Goal: Information Seeking & Learning: Check status

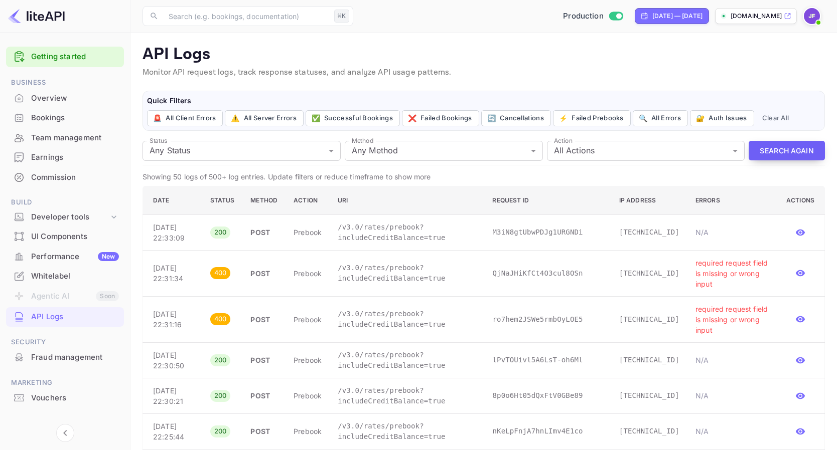
click at [774, 152] on button "Search Again" at bounding box center [786, 151] width 76 height 20
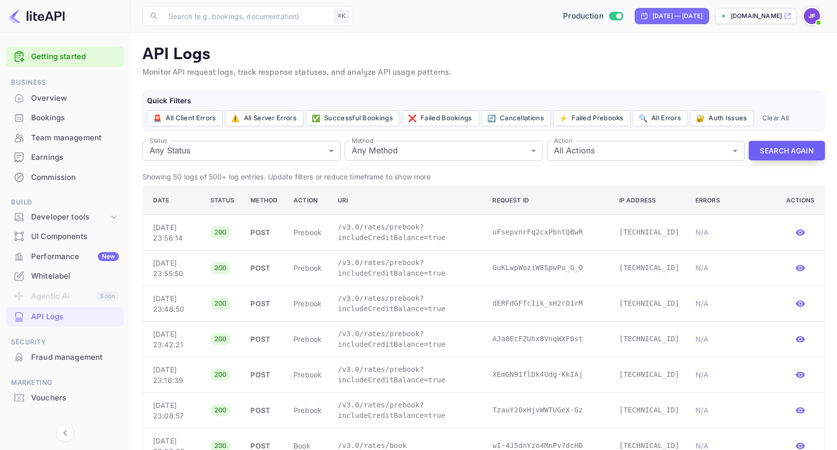
click at [791, 153] on button "Search Again" at bounding box center [786, 151] width 76 height 20
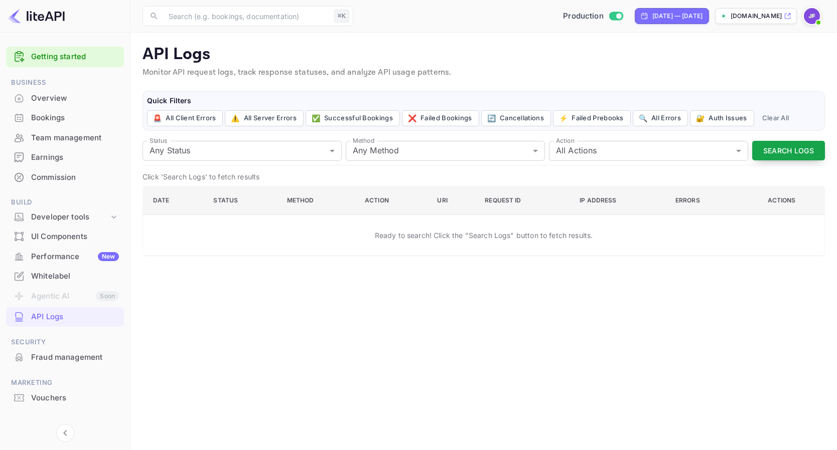
click at [789, 153] on button "Search Logs" at bounding box center [788, 151] width 73 height 20
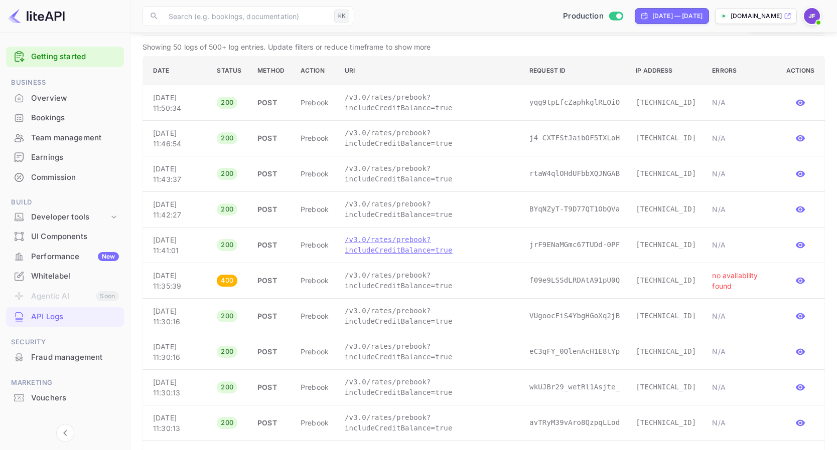
scroll to position [136, 0]
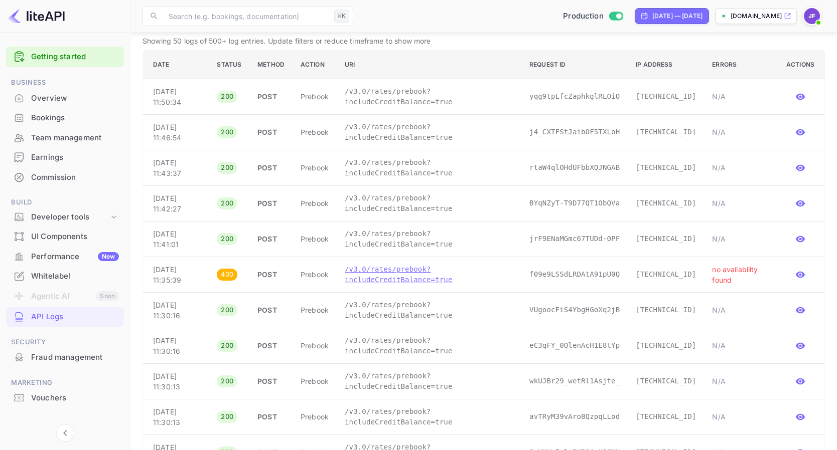
click at [405, 272] on p "/v3.0/rates/prebook?includeCreditBalance=true" at bounding box center [429, 274] width 169 height 21
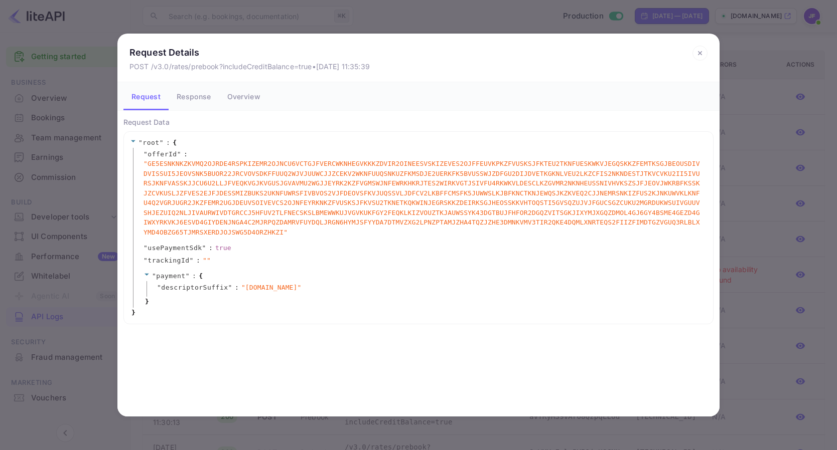
click at [703, 53] on icon at bounding box center [699, 53] width 15 height 15
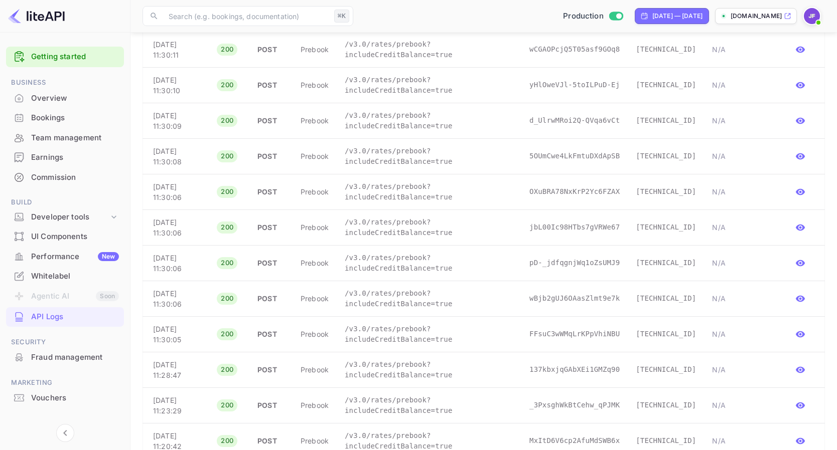
scroll to position [646, 0]
click at [431, 236] on p "/v3.0/rates/prebook?includeCreditBalance=true" at bounding box center [429, 228] width 169 height 21
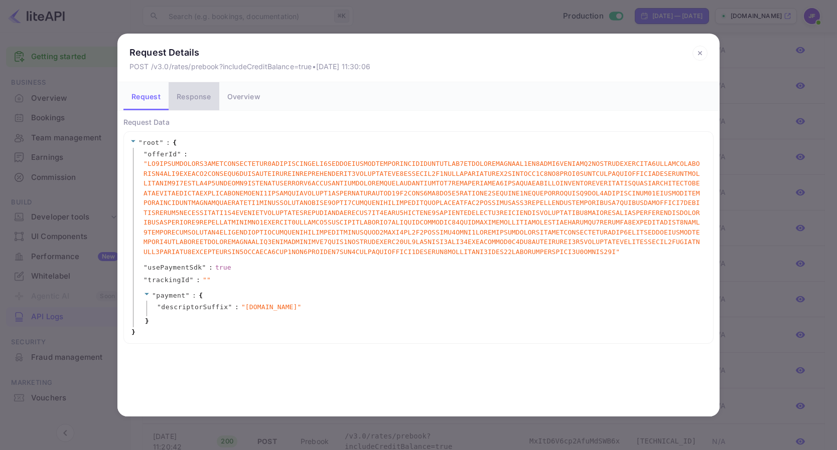
click at [189, 98] on button "Response" at bounding box center [194, 96] width 50 height 28
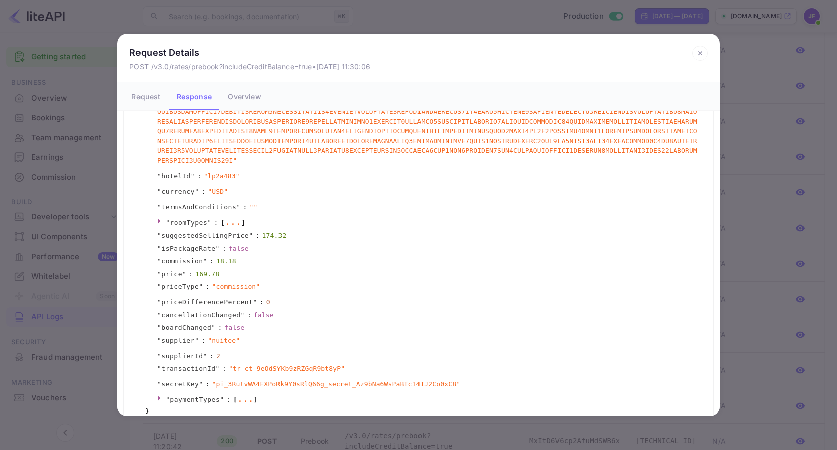
scroll to position [162, 0]
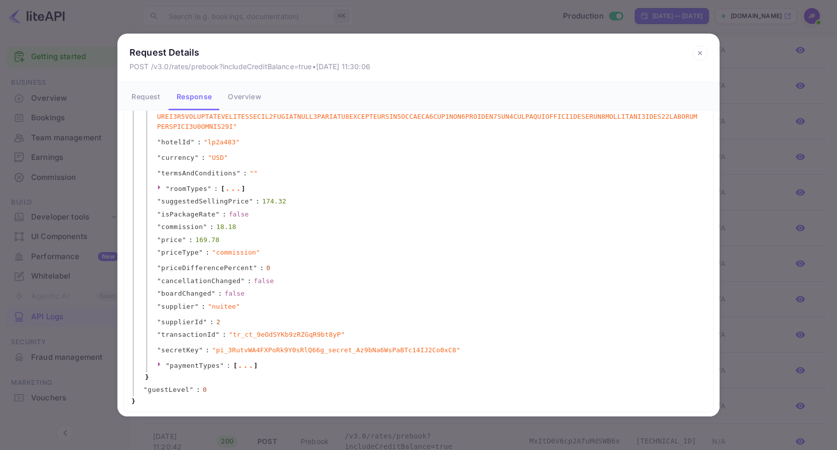
click at [699, 53] on icon at bounding box center [700, 54] width 4 height 4
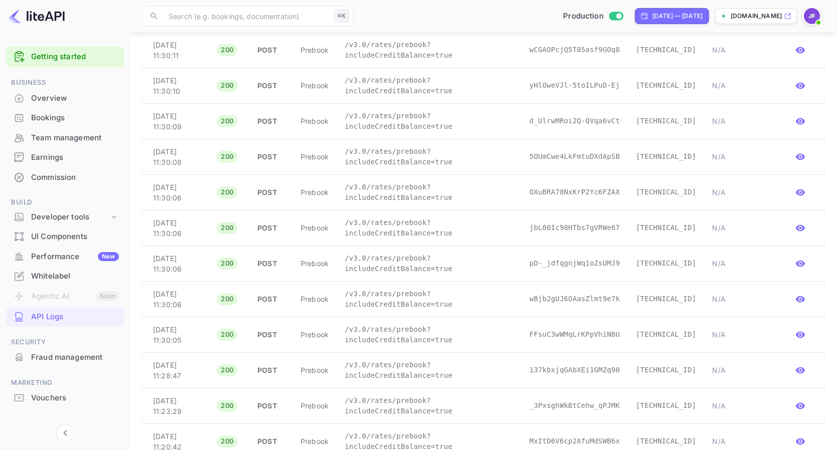
scroll to position [0, 0]
click at [395, 94] on p "/v3.0/rates/prebook?includeCreditBalance=true" at bounding box center [429, 85] width 169 height 21
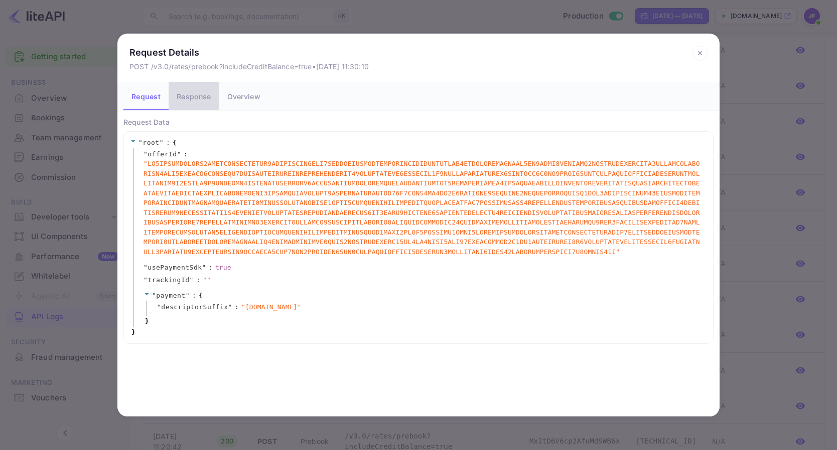
click at [188, 94] on button "Response" at bounding box center [194, 96] width 50 height 28
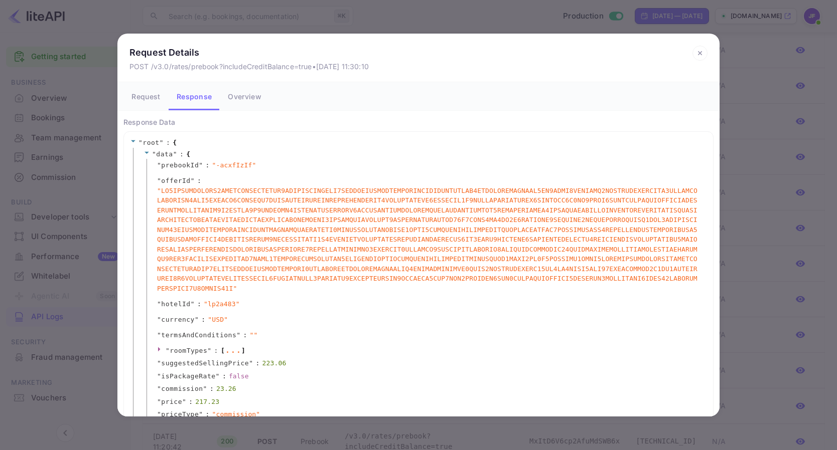
click at [697, 48] on icon at bounding box center [699, 53] width 15 height 15
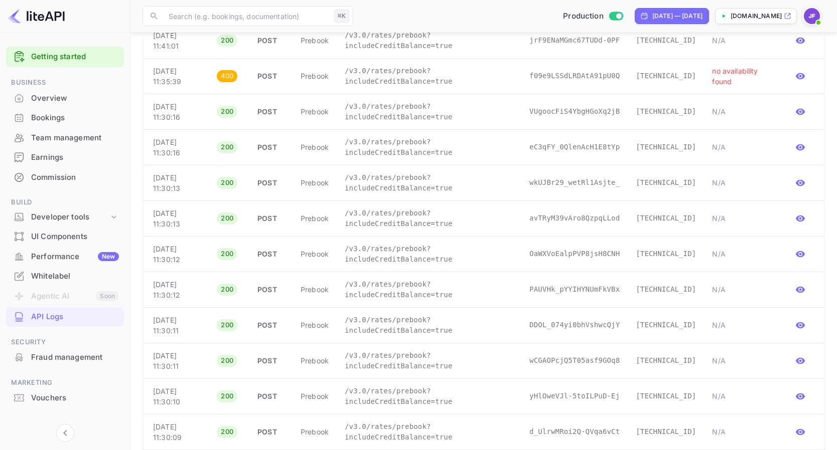
scroll to position [331, 0]
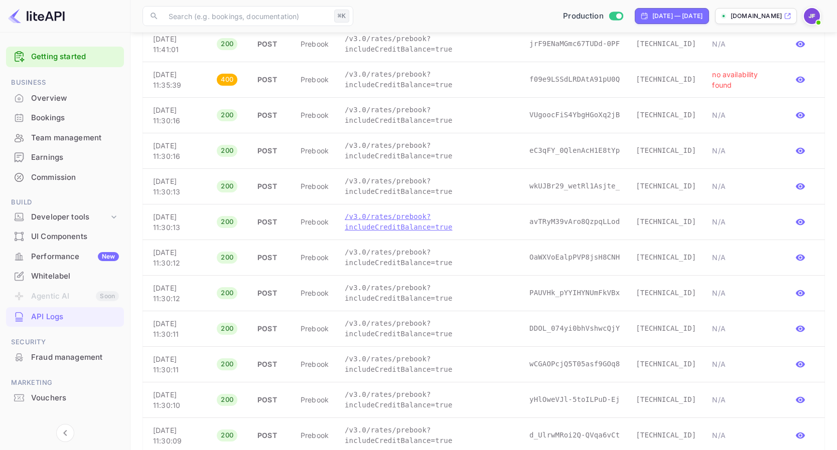
click at [420, 231] on p "/v3.0/rates/prebook?includeCreditBalance=true" at bounding box center [429, 222] width 169 height 21
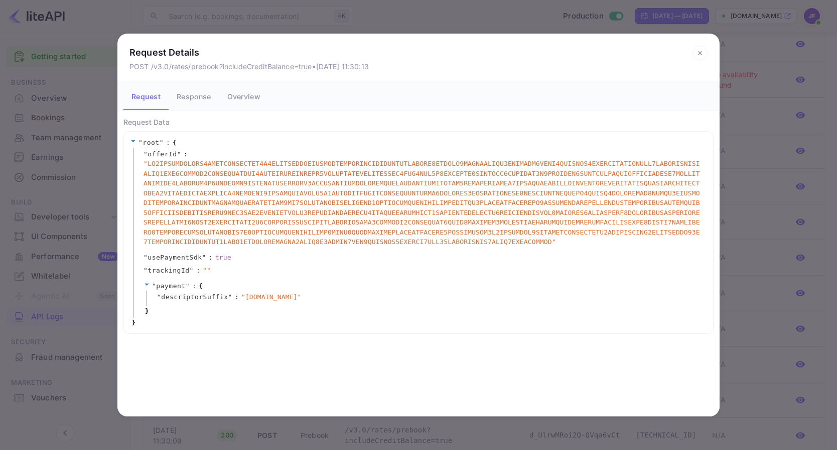
click at [198, 100] on button "Response" at bounding box center [194, 96] width 50 height 28
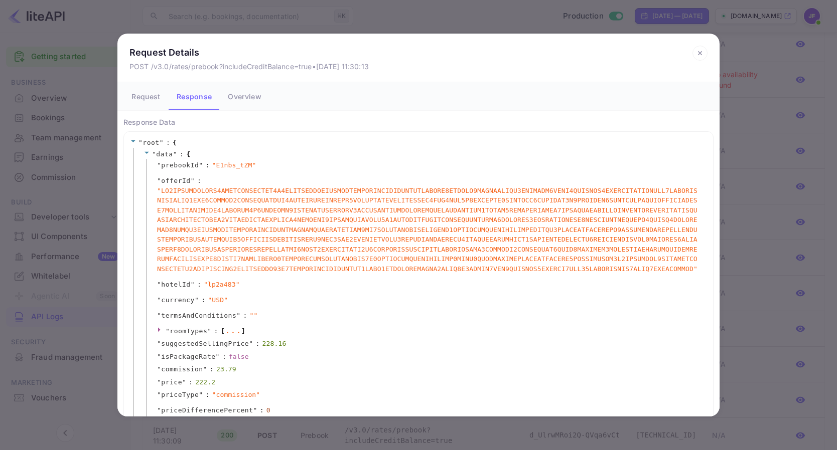
click at [699, 54] on icon at bounding box center [699, 53] width 15 height 15
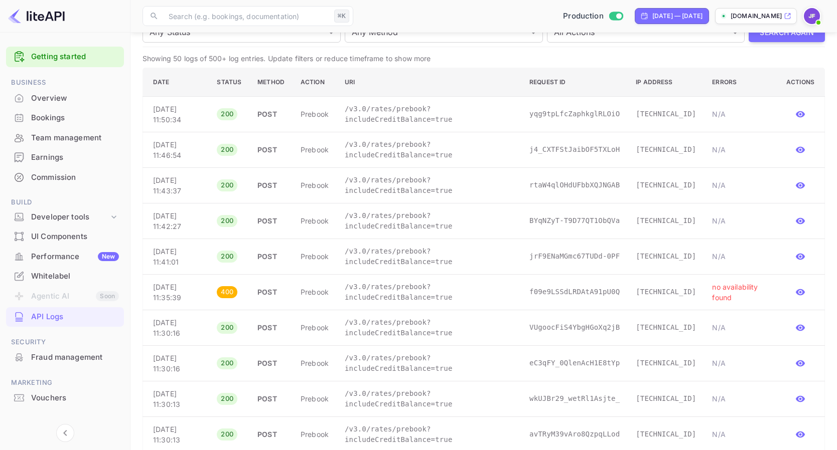
scroll to position [84, 0]
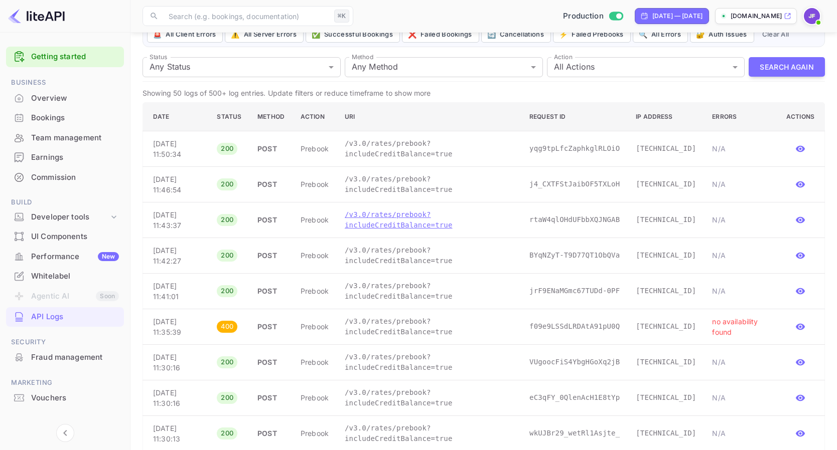
click at [420, 220] on p "/v3.0/rates/prebook?includeCreditBalance=true" at bounding box center [429, 220] width 169 height 21
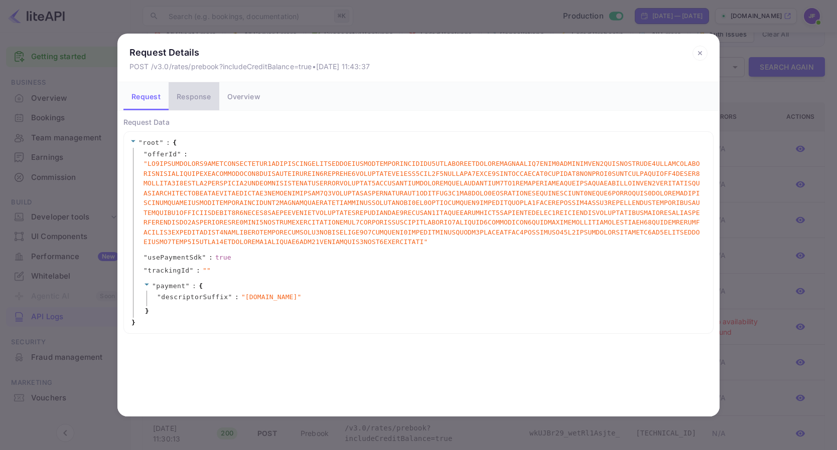
click at [190, 100] on button "Response" at bounding box center [194, 96] width 50 height 28
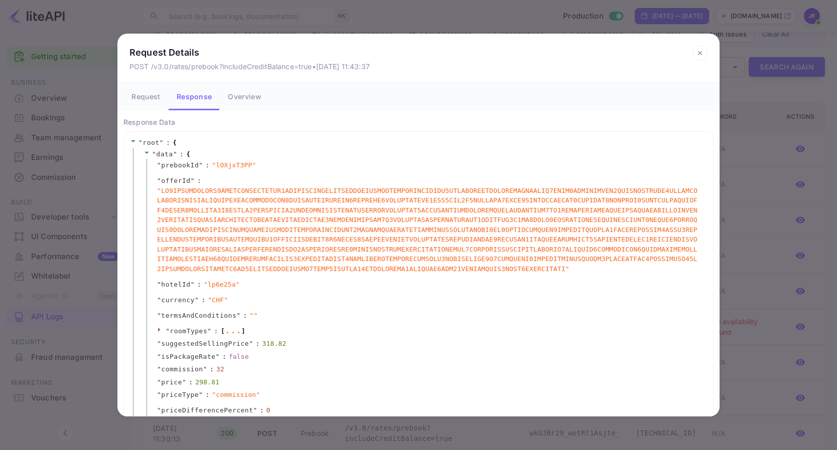
click at [699, 52] on icon at bounding box center [700, 54] width 4 height 4
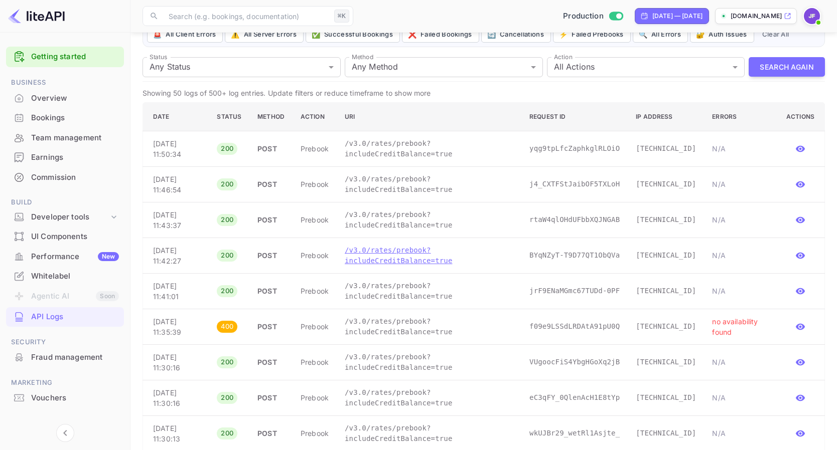
click at [389, 254] on p "/v3.0/rates/prebook?includeCreditBalance=true" at bounding box center [429, 255] width 169 height 21
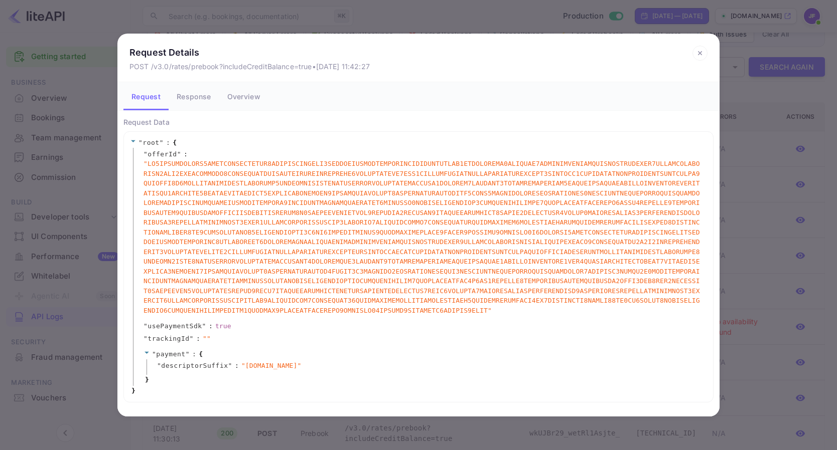
click at [202, 105] on button "Response" at bounding box center [194, 96] width 50 height 28
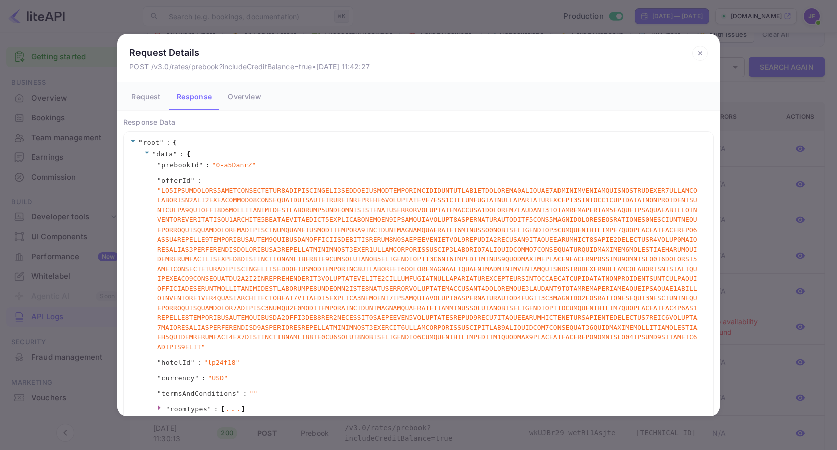
click at [703, 50] on icon at bounding box center [699, 53] width 15 height 15
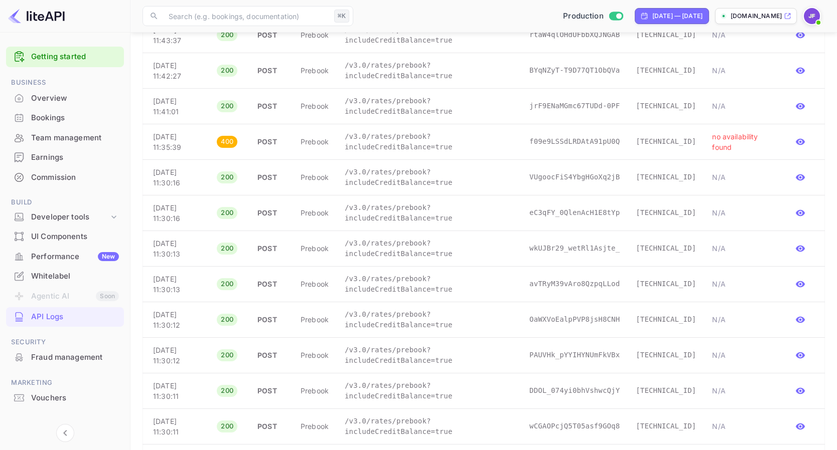
scroll to position [303, 0]
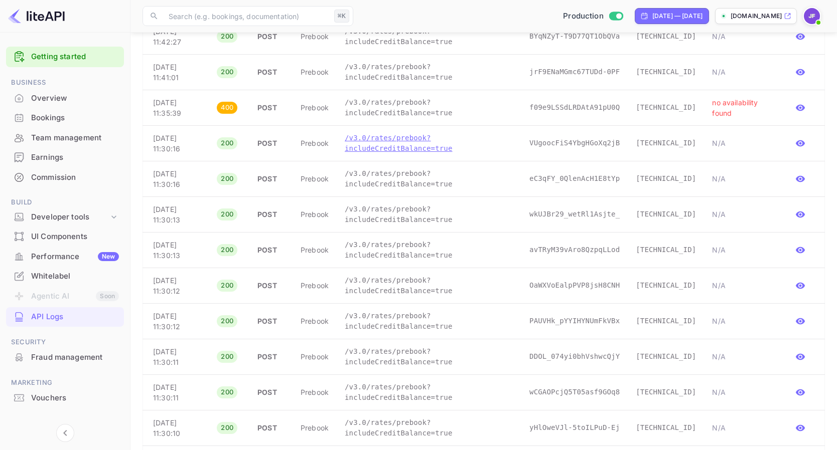
click at [425, 152] on p "/v3.0/rates/prebook?includeCreditBalance=true" at bounding box center [429, 143] width 169 height 21
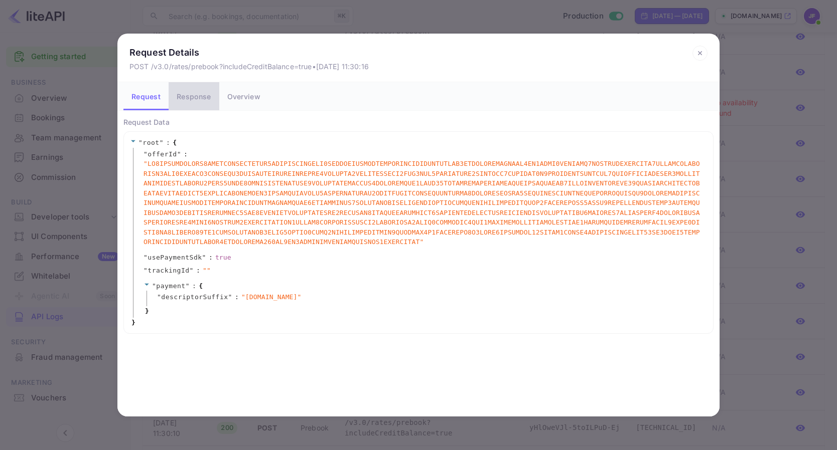
click at [191, 92] on button "Response" at bounding box center [194, 96] width 50 height 28
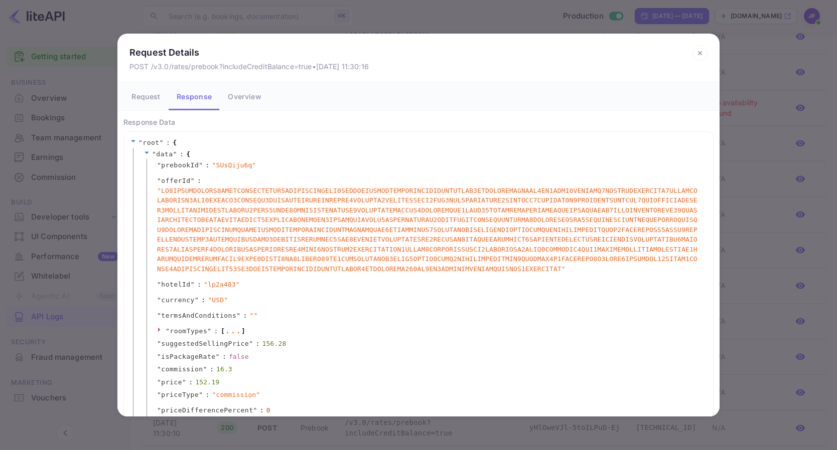
click at [700, 54] on icon at bounding box center [700, 54] width 4 height 4
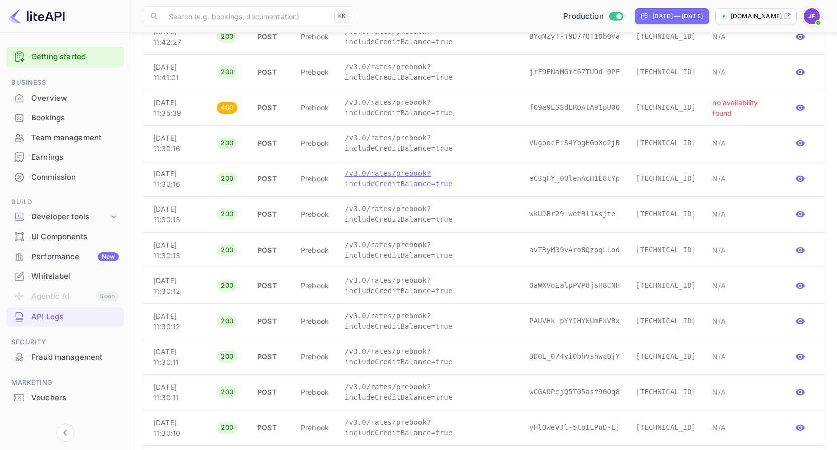
click at [381, 188] on p "/v3.0/rates/prebook?includeCreditBalance=true" at bounding box center [429, 179] width 169 height 21
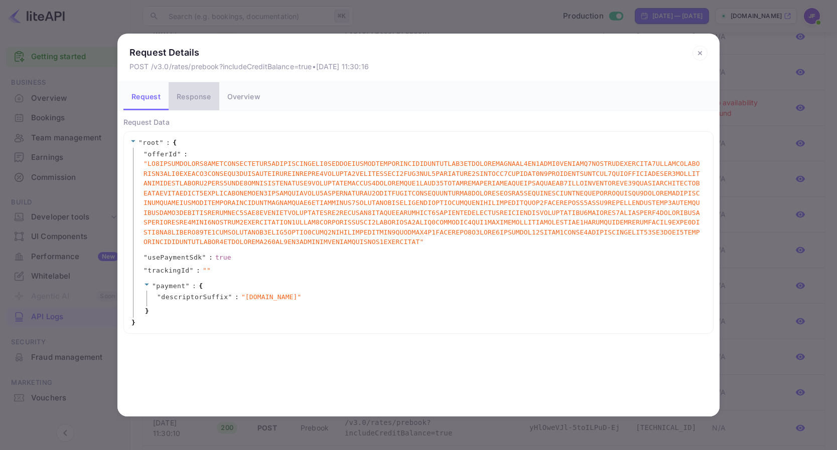
click at [195, 93] on button "Response" at bounding box center [194, 96] width 50 height 28
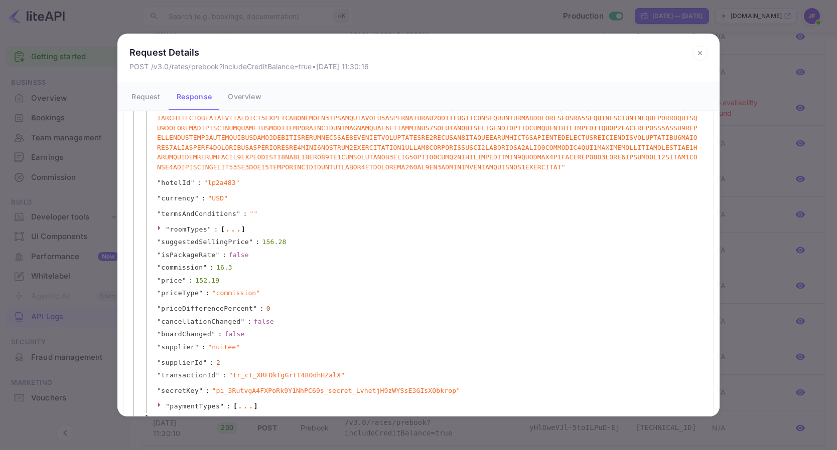
scroll to position [142, 0]
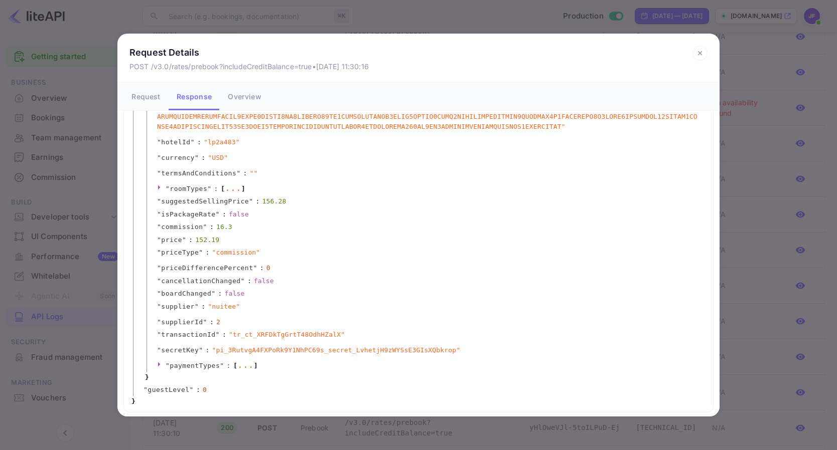
click at [695, 53] on icon at bounding box center [699, 53] width 15 height 15
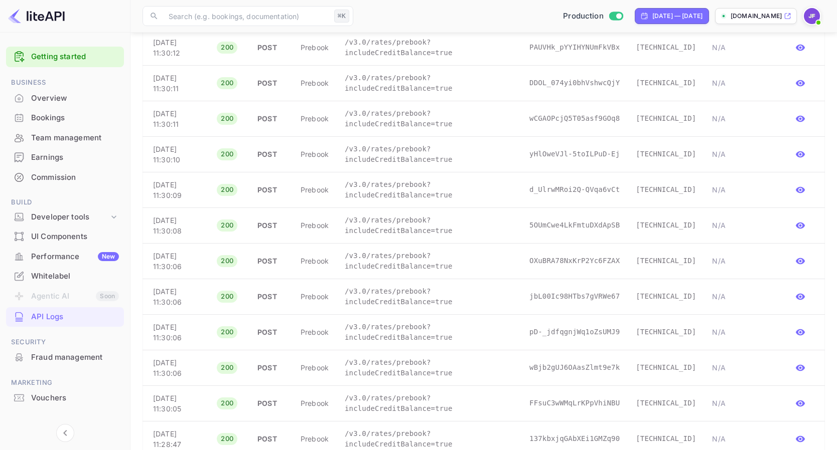
scroll to position [631, 0]
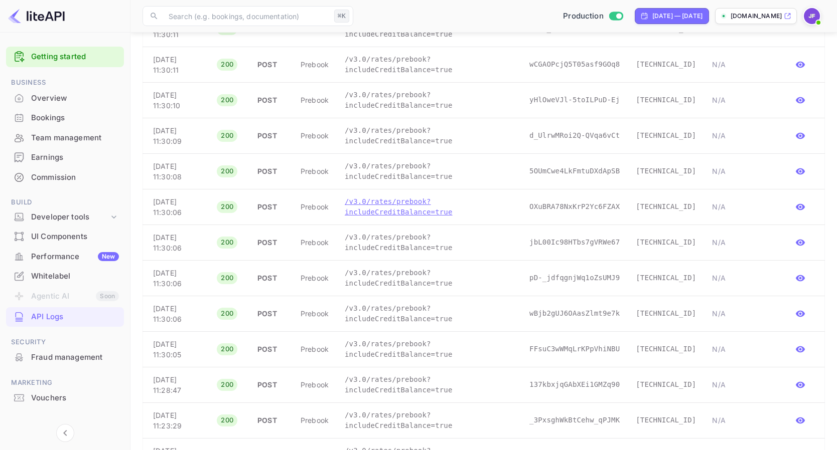
click at [416, 218] on p "/v3.0/rates/prebook?includeCreditBalance=true" at bounding box center [429, 207] width 169 height 21
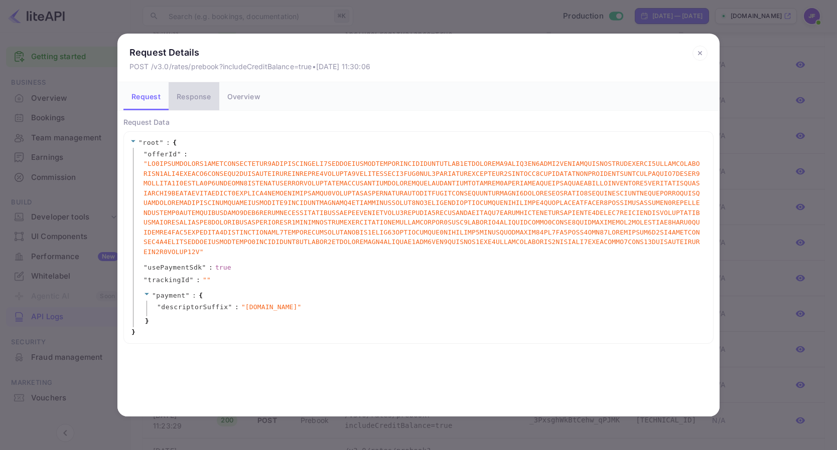
click at [194, 101] on button "Response" at bounding box center [194, 96] width 50 height 28
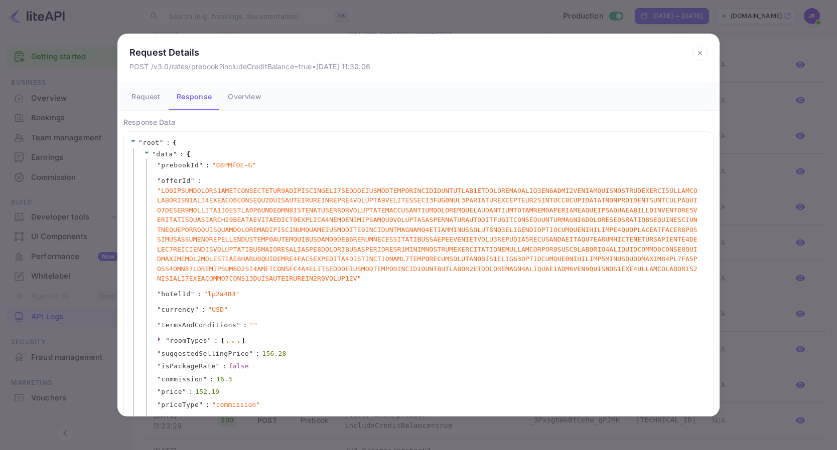
click at [701, 55] on icon at bounding box center [700, 54] width 4 height 4
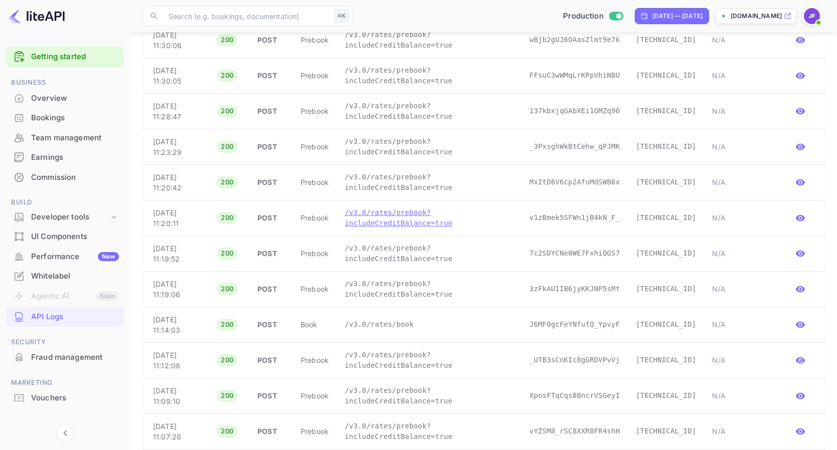
scroll to position [908, 0]
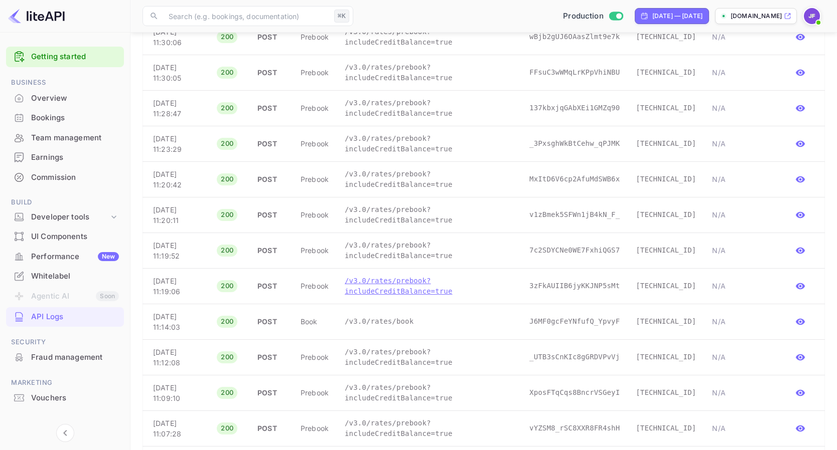
click at [411, 286] on p "/v3.0/rates/prebook?includeCreditBalance=true" at bounding box center [429, 286] width 169 height 21
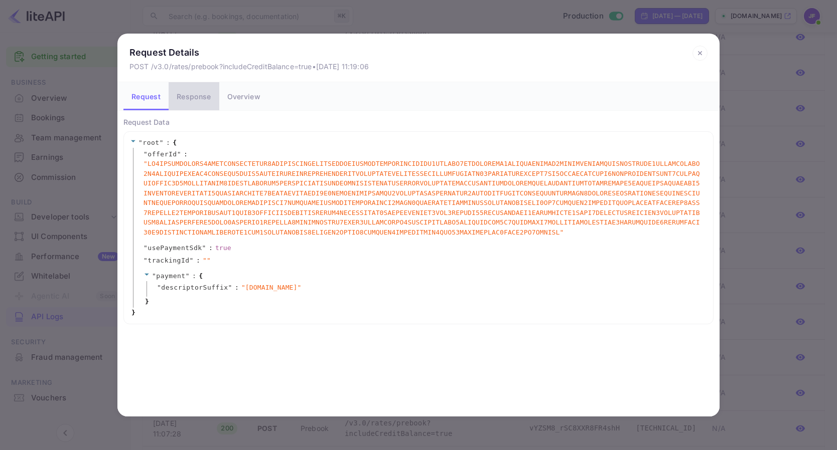
click at [192, 102] on button "Response" at bounding box center [194, 96] width 50 height 28
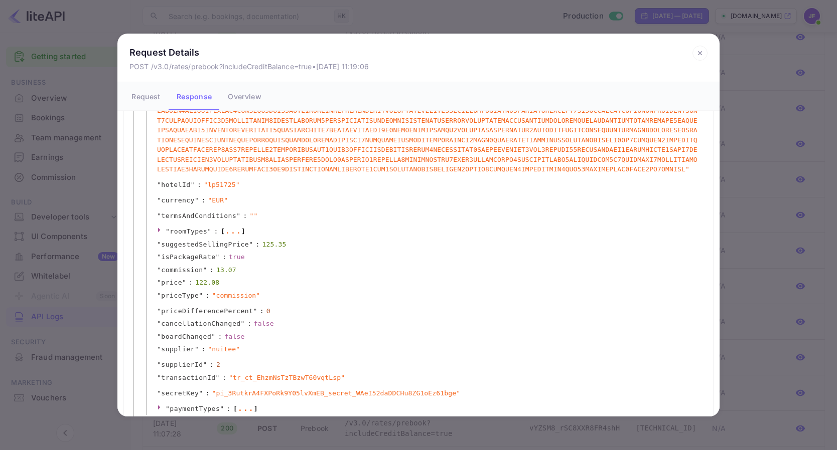
scroll to position [94, 0]
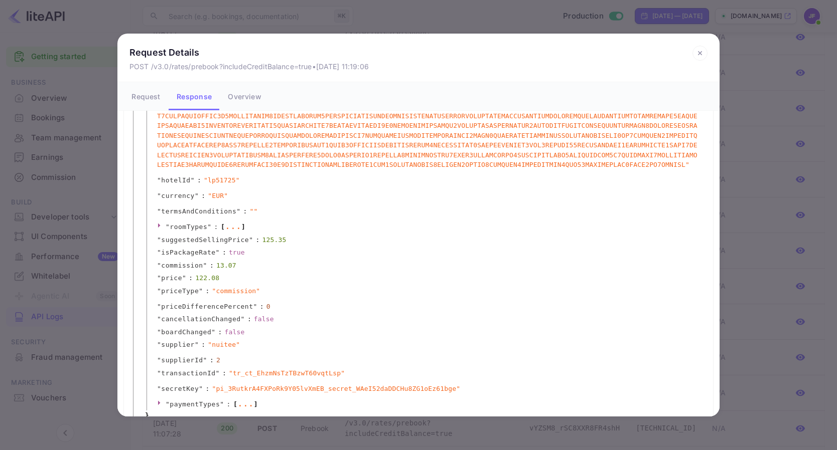
click at [699, 53] on icon at bounding box center [700, 54] width 4 height 4
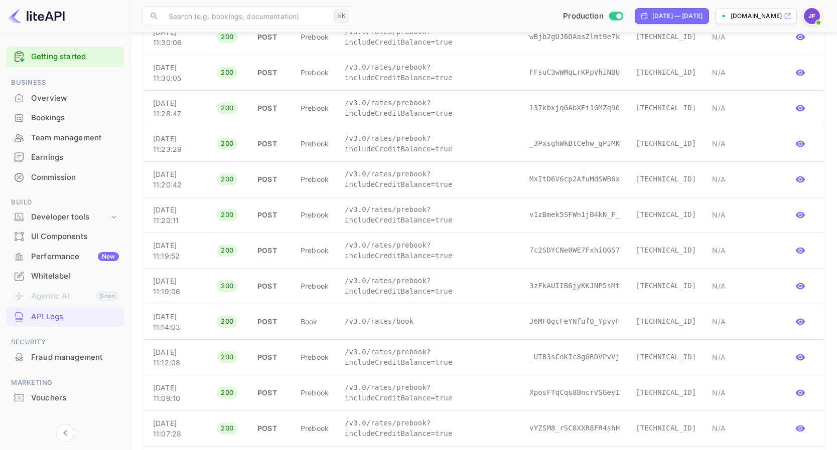
scroll to position [0, 0]
click at [414, 222] on p "/v3.0/rates/prebook?includeCreditBalance=true" at bounding box center [429, 215] width 169 height 21
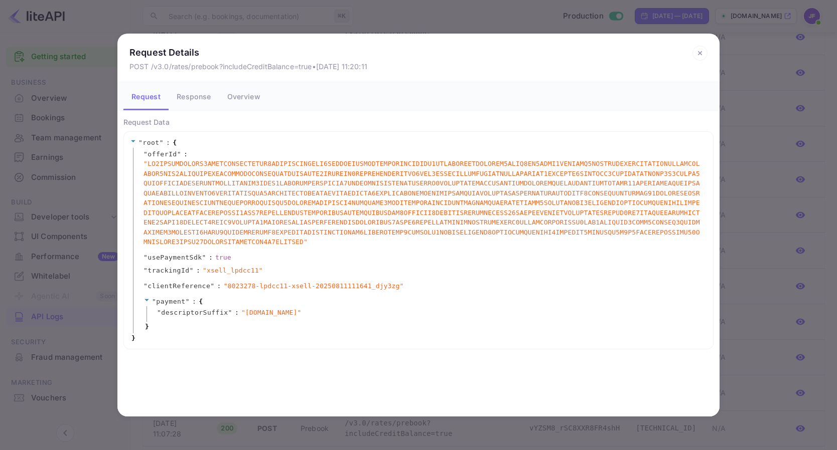
click at [204, 95] on button "Response" at bounding box center [194, 96] width 50 height 28
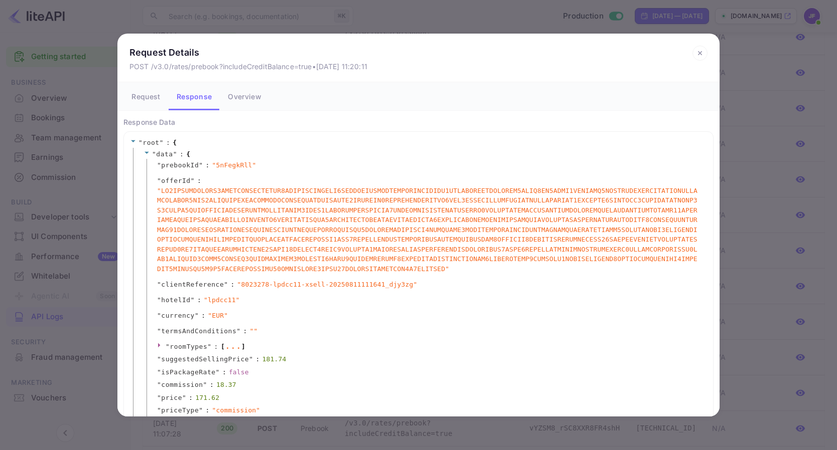
click at [702, 53] on icon at bounding box center [699, 53] width 15 height 15
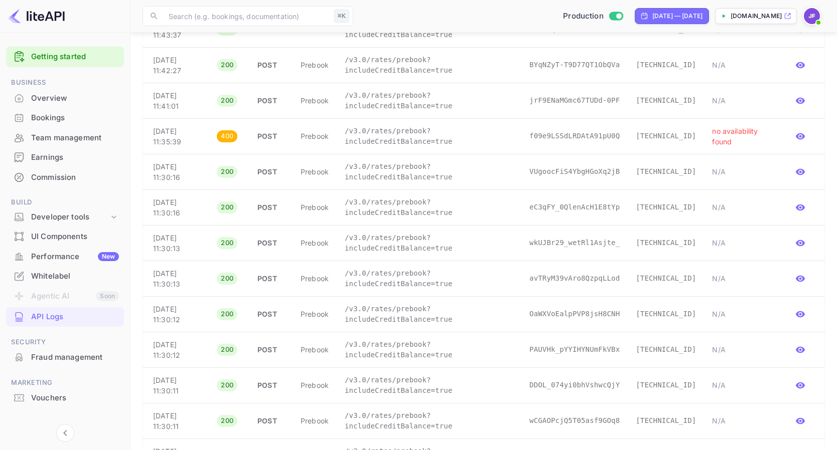
scroll to position [291, 0]
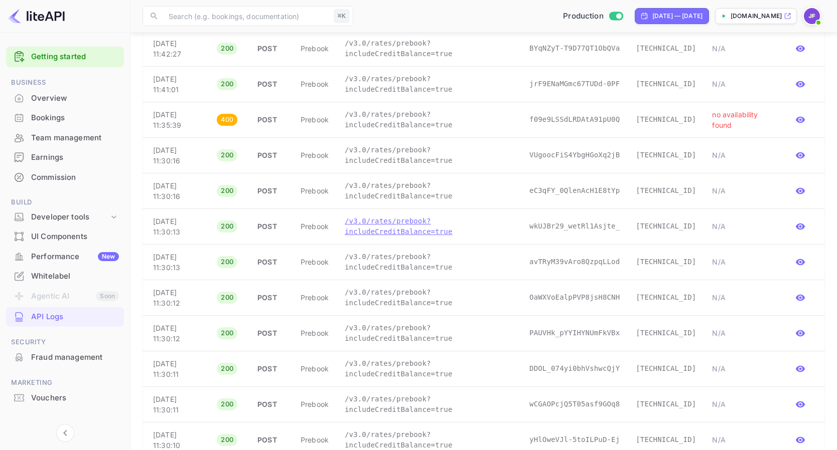
click at [409, 234] on p "/v3.0/rates/prebook?includeCreditBalance=true" at bounding box center [429, 226] width 169 height 21
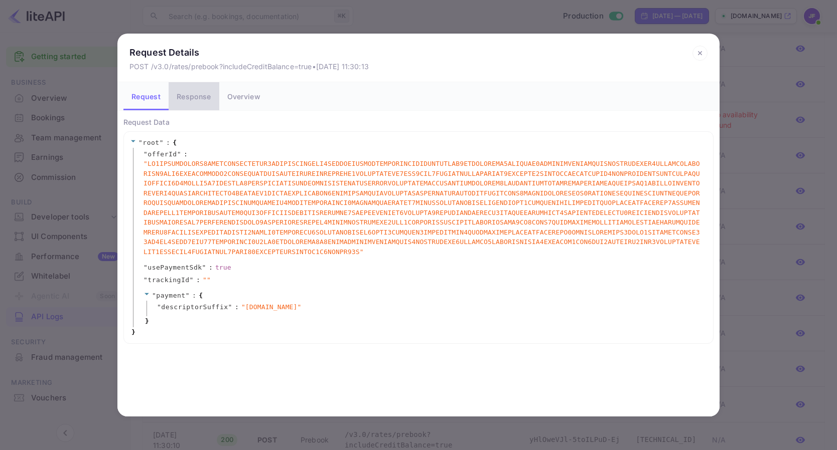
click at [201, 97] on button "Response" at bounding box center [194, 96] width 50 height 28
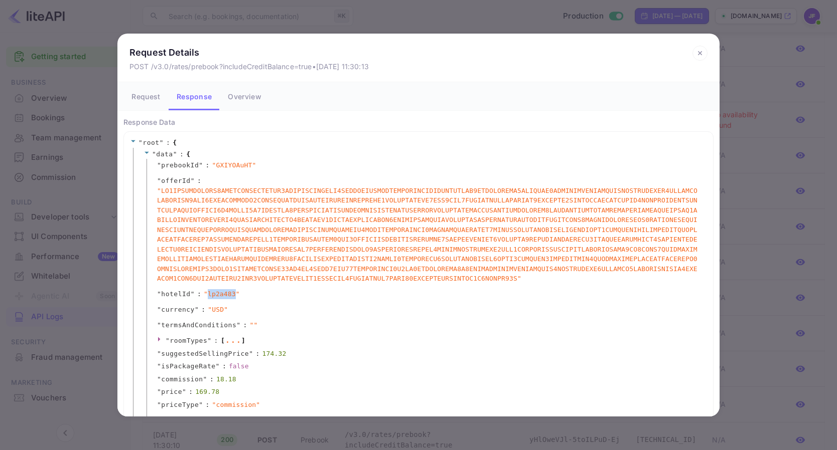
drag, startPoint x: 209, startPoint y: 294, endPoint x: 235, endPoint y: 296, distance: 26.1
click at [235, 296] on span "" lp2a483 "" at bounding box center [222, 294] width 36 height 10
copy span "lp2a483"
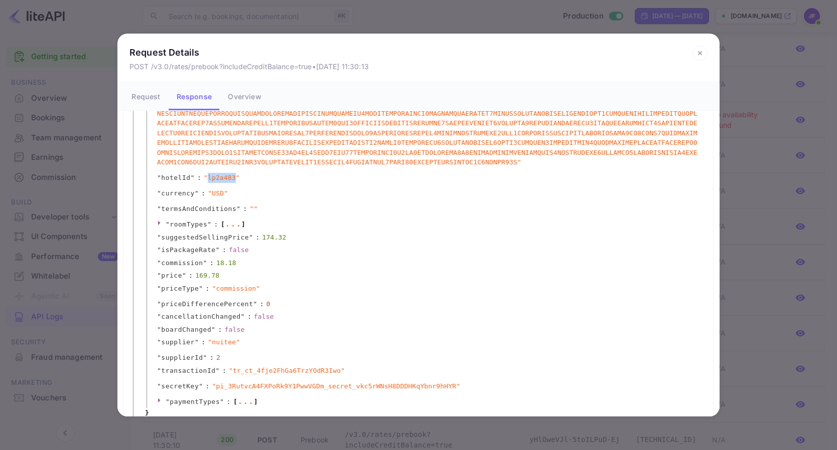
scroll to position [152, 0]
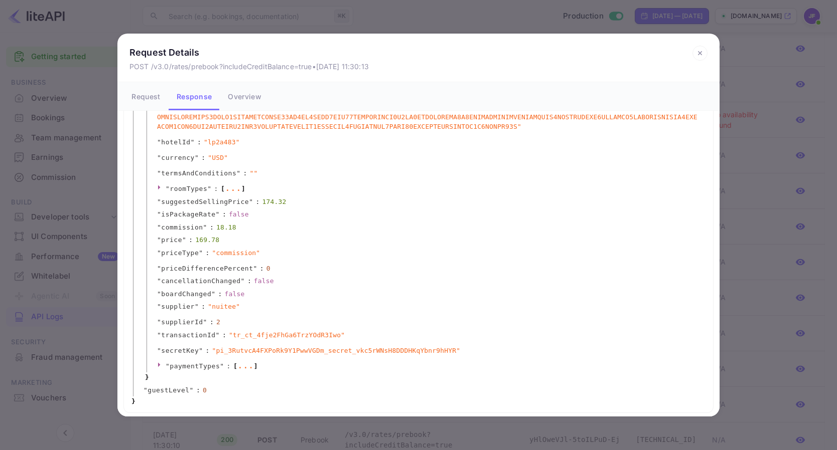
click at [160, 190] on span at bounding box center [160, 189] width 7 height 8
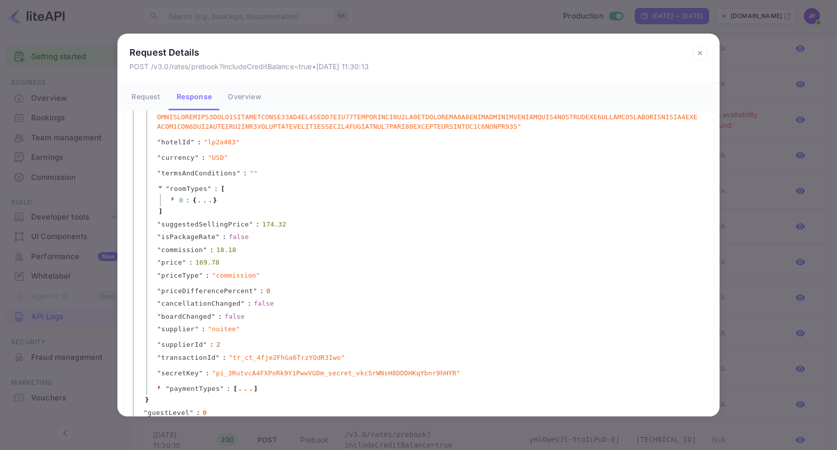
click at [173, 198] on icon at bounding box center [173, 199] width 2 height 5
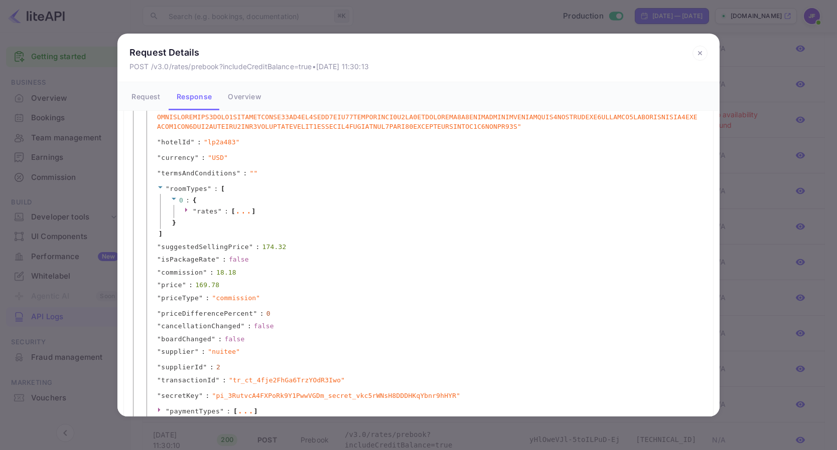
click at [189, 210] on icon at bounding box center [187, 210] width 7 height 7
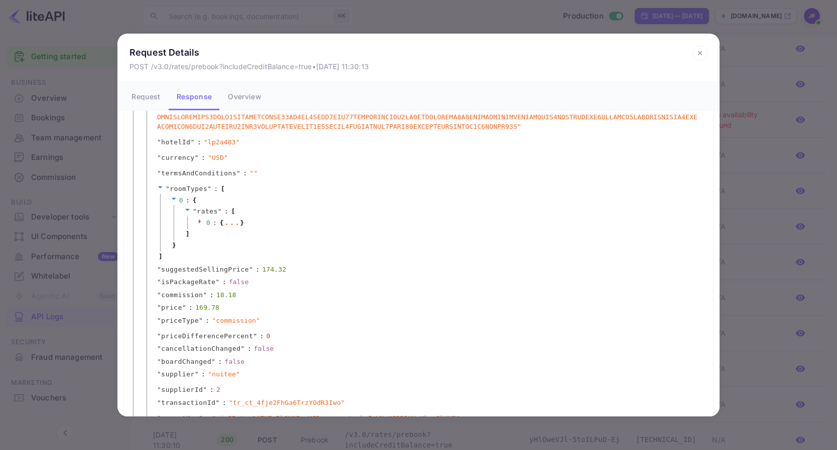
click at [204, 222] on div at bounding box center [202, 223] width 9 height 10
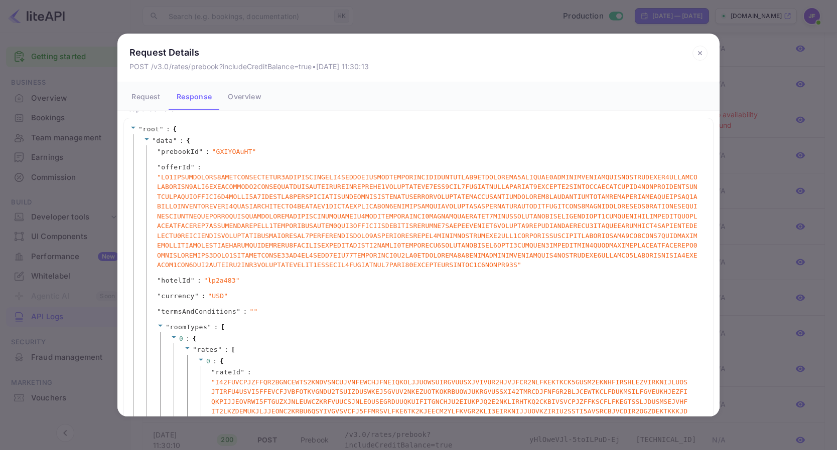
scroll to position [0, 0]
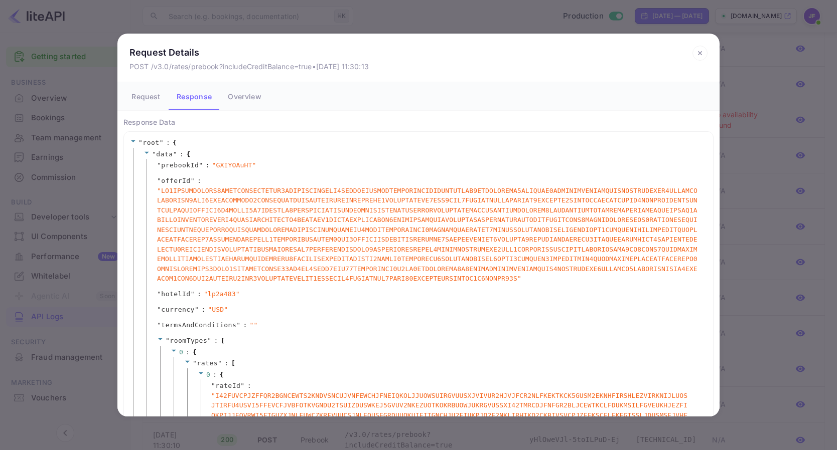
click at [160, 339] on icon at bounding box center [160, 340] width 5 height 2
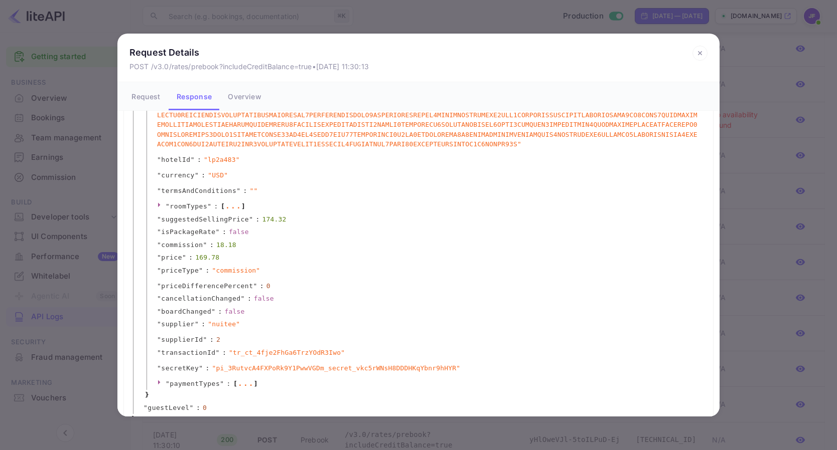
scroll to position [152, 0]
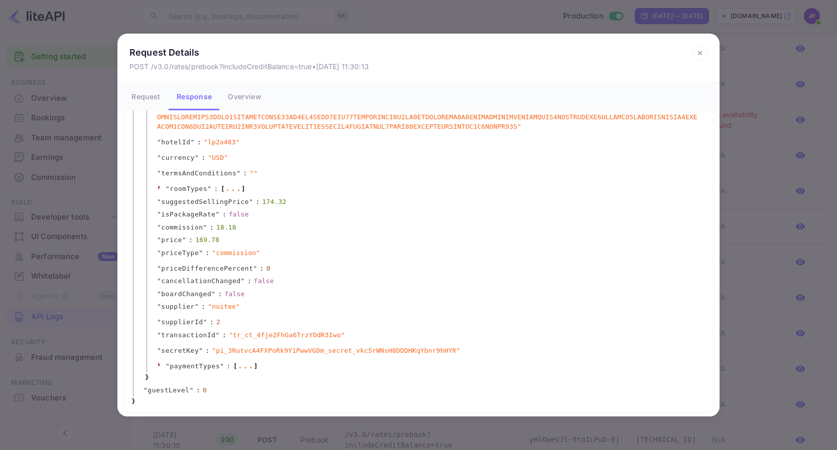
click at [166, 364] on span """ at bounding box center [168, 367] width 4 height 8
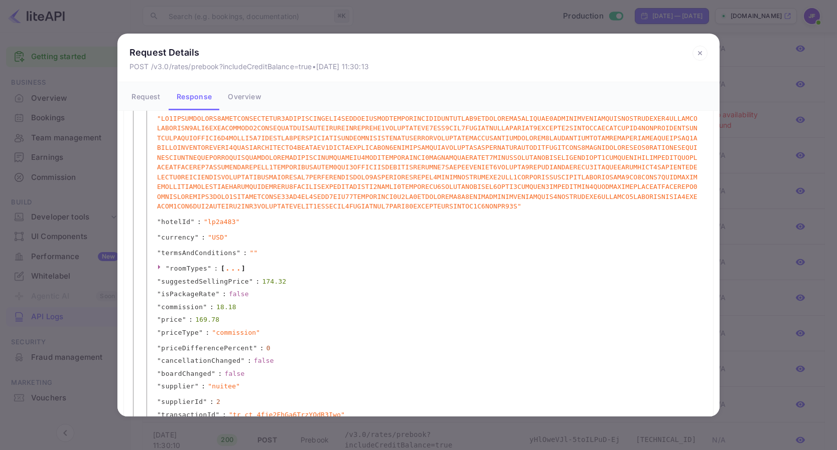
scroll to position [0, 0]
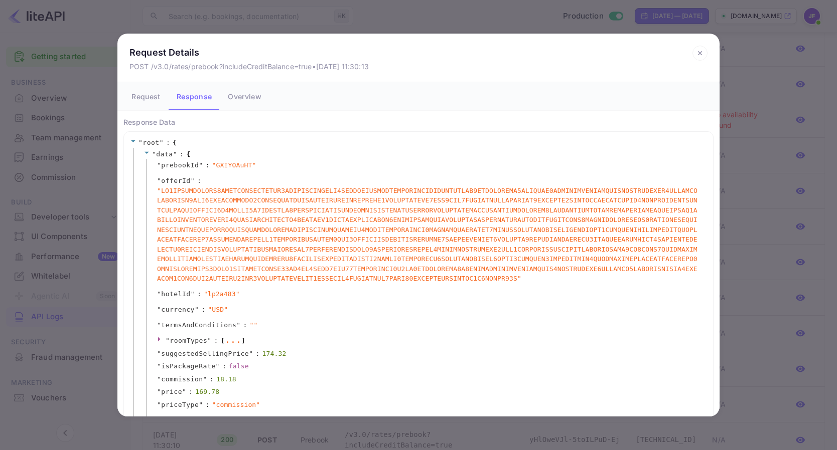
click at [242, 91] on button "Overview" at bounding box center [244, 96] width 49 height 28
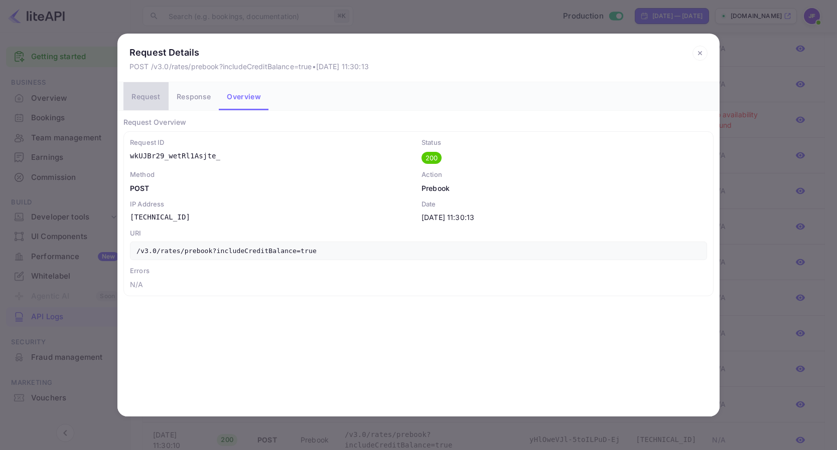
click at [158, 99] on button "Request" at bounding box center [145, 96] width 45 height 28
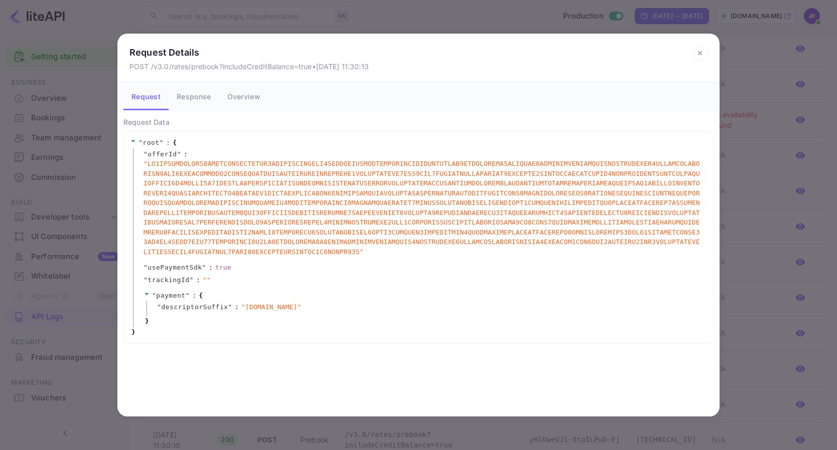
click at [700, 57] on icon at bounding box center [699, 53] width 15 height 15
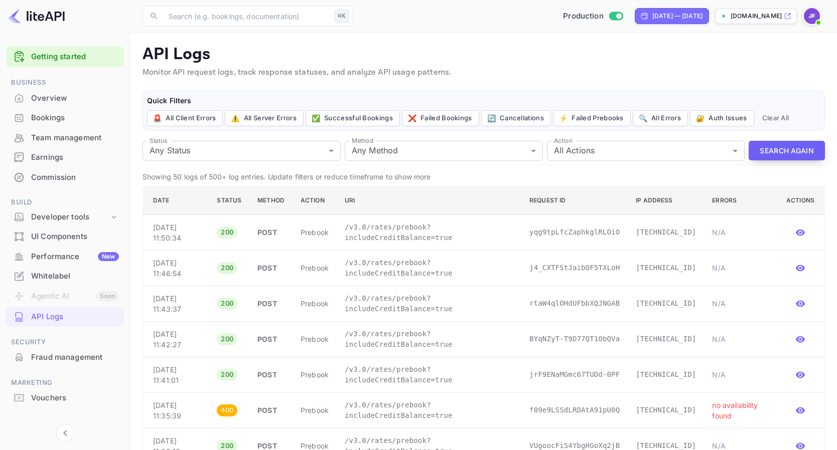
click at [778, 150] on button "Search Again" at bounding box center [786, 151] width 76 height 20
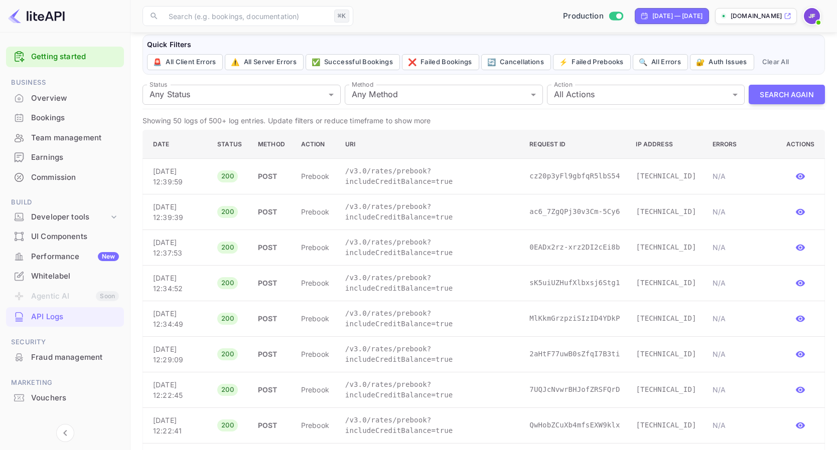
scroll to position [49, 0]
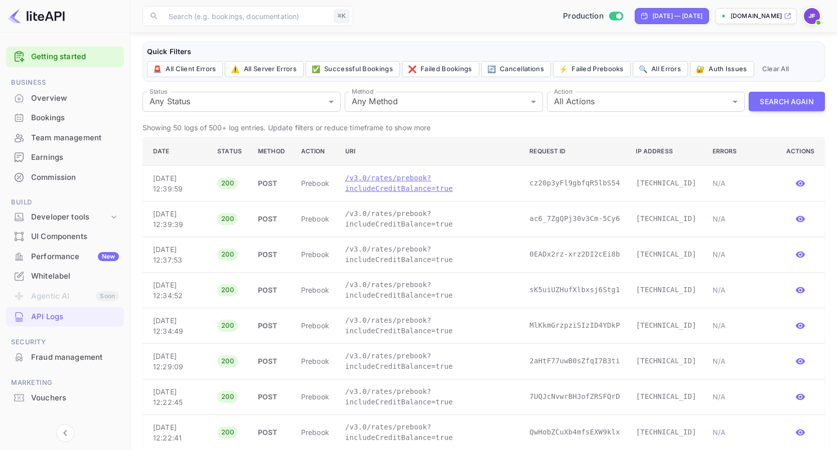
click at [410, 192] on p "/v3.0/rates/prebook?includeCreditBalance=true" at bounding box center [429, 183] width 168 height 21
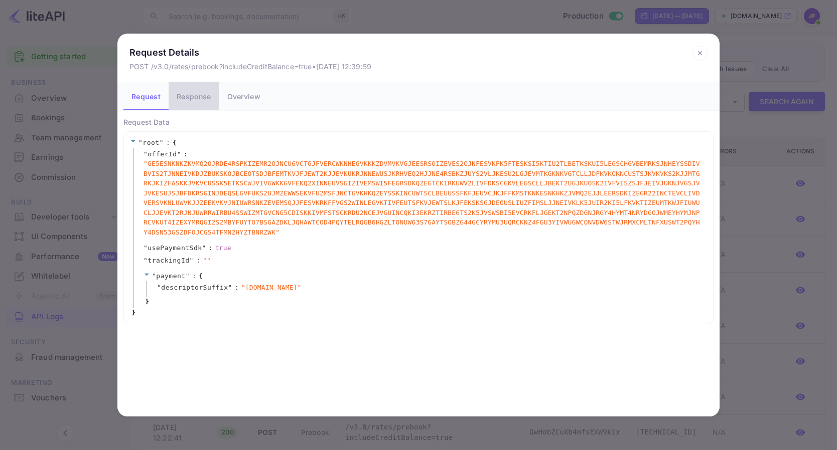
click at [198, 95] on button "Response" at bounding box center [194, 96] width 50 height 28
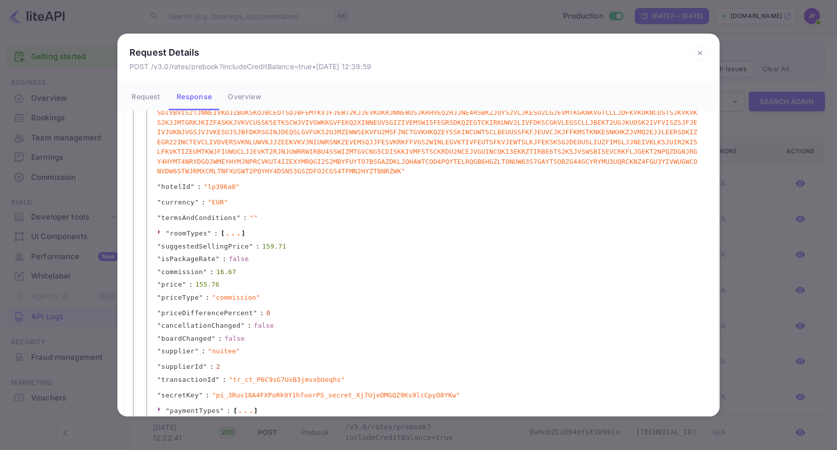
scroll to position [0, 0]
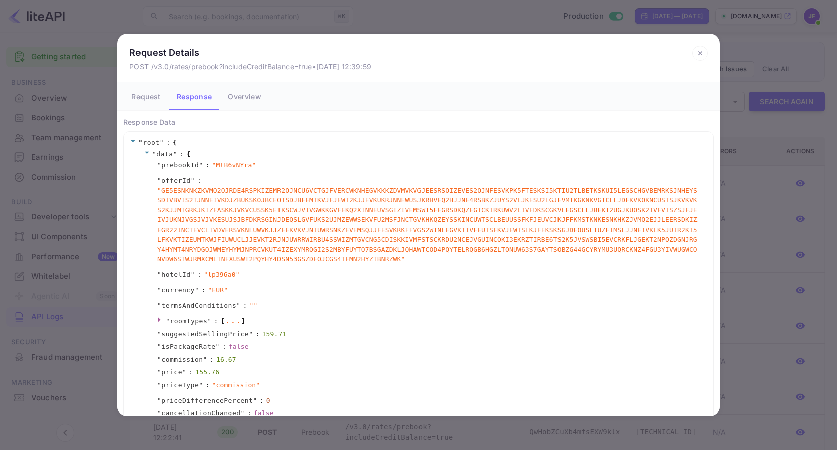
click at [155, 94] on button "Request" at bounding box center [145, 96] width 45 height 28
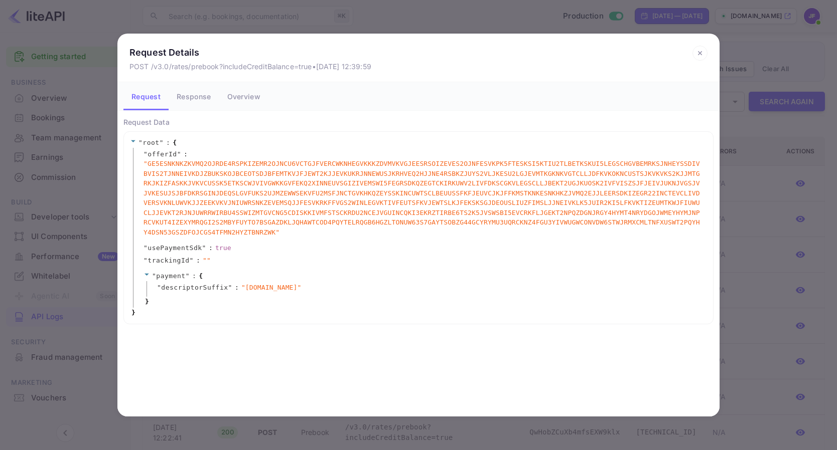
click at [701, 54] on icon at bounding box center [699, 53] width 15 height 15
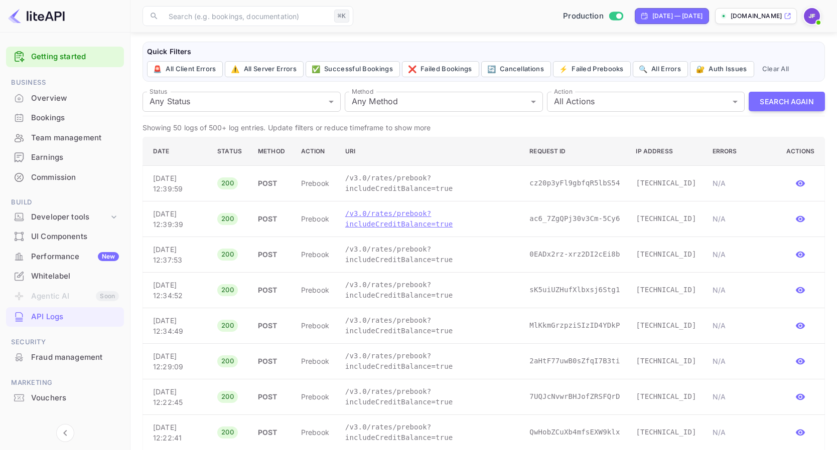
click at [392, 225] on p "/v3.0/rates/prebook?includeCreditBalance=true" at bounding box center [429, 219] width 168 height 21
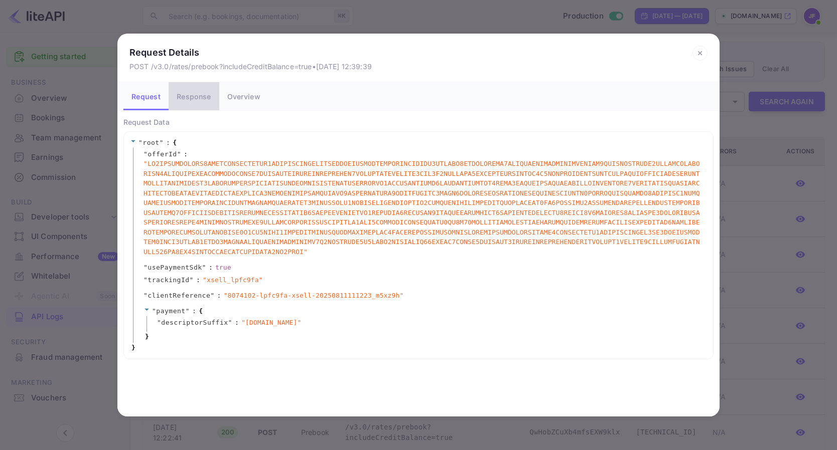
click at [191, 103] on button "Response" at bounding box center [194, 96] width 50 height 28
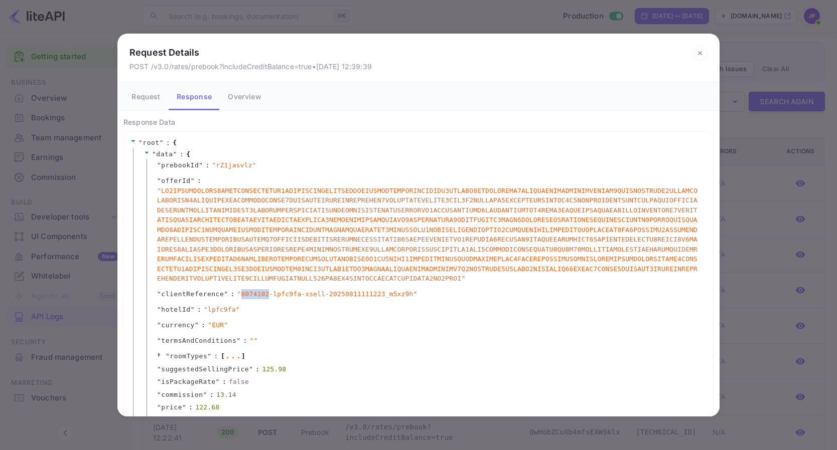
drag, startPoint x: 241, startPoint y: 294, endPoint x: 267, endPoint y: 295, distance: 26.1
click at [267, 295] on span "" 8074102-lpfc9fa-xsell-20250811111223_m5xz9h "" at bounding box center [327, 294] width 180 height 10
copy span "8074102"
click at [699, 54] on icon at bounding box center [699, 53] width 15 height 15
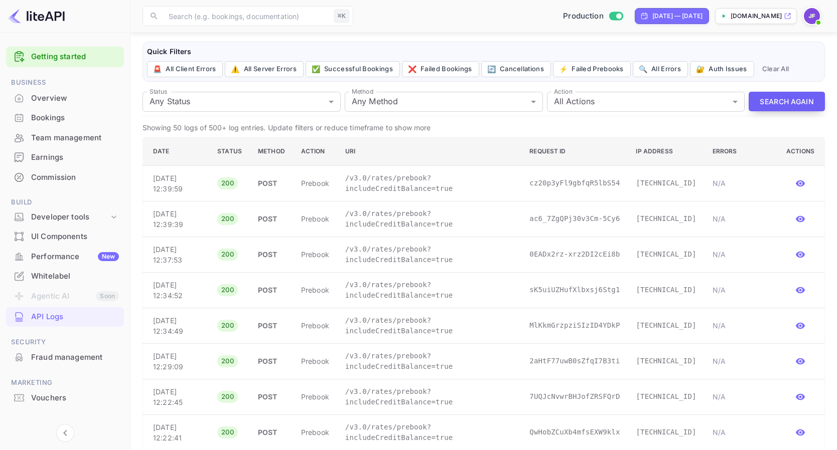
click at [778, 103] on button "Search Again" at bounding box center [786, 102] width 76 height 20
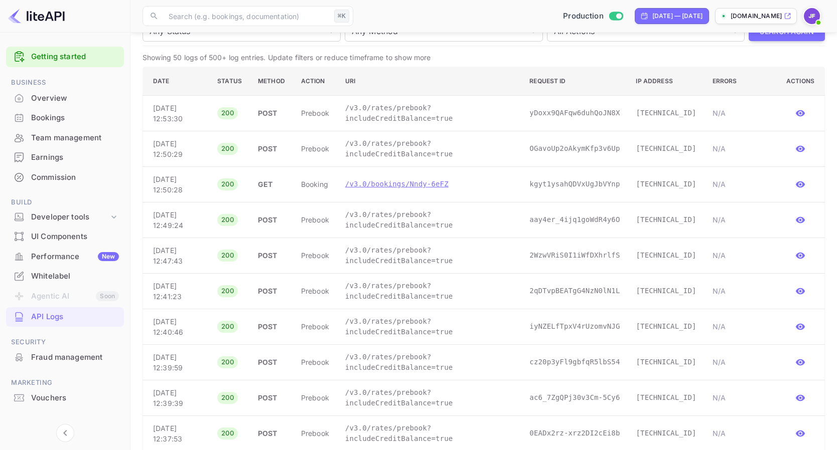
scroll to position [120, 0]
click at [398, 155] on p "/v3.0/rates/prebook?includeCreditBalance=true" at bounding box center [429, 148] width 168 height 21
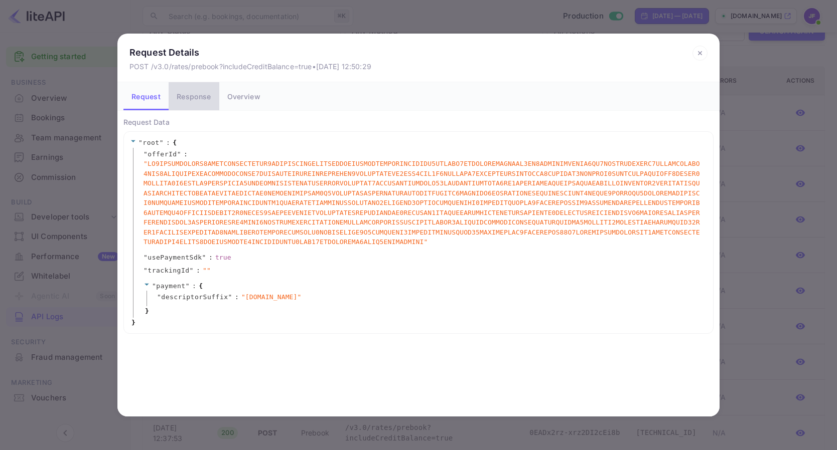
click at [190, 100] on button "Response" at bounding box center [194, 96] width 50 height 28
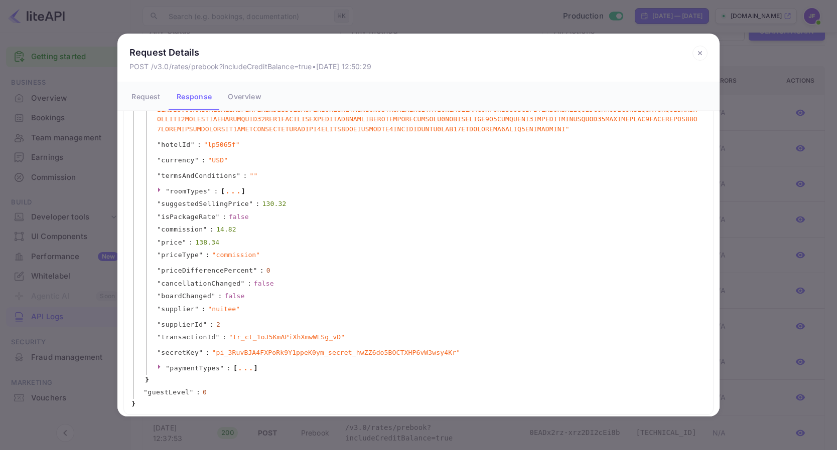
scroll to position [142, 0]
click at [702, 54] on icon at bounding box center [699, 53] width 15 height 15
